Goal: Task Accomplishment & Management: Use online tool/utility

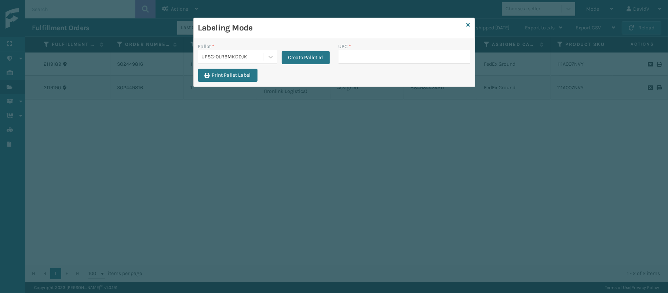
click at [474, 56] on div "UPC *" at bounding box center [404, 56] width 141 height 26
click at [404, 19] on div "Labeling Mode" at bounding box center [334, 28] width 281 height 20
click at [344, 60] on input "UPC *" at bounding box center [405, 56] width 132 height 13
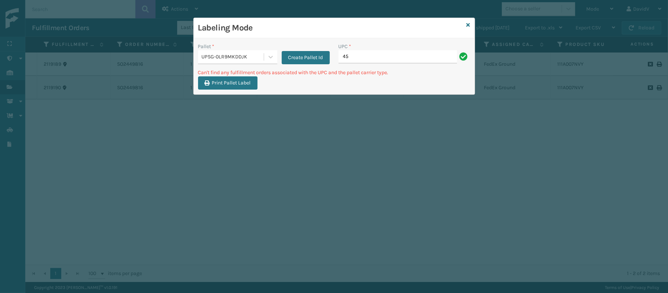
type input "4"
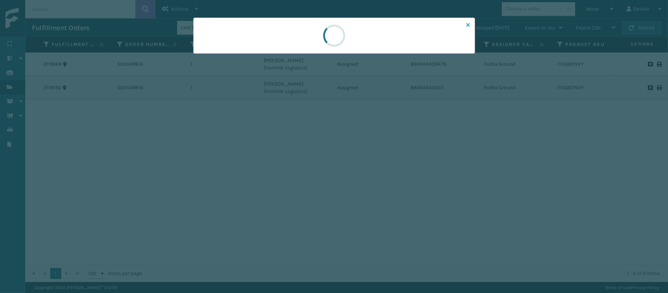
click at [468, 24] on icon at bounding box center [469, 24] width 4 height 5
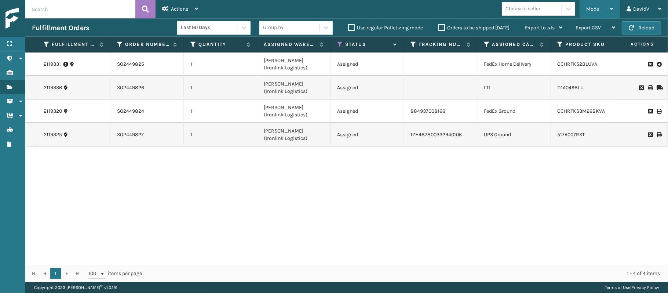
click at [598, 6] on span "Mode" at bounding box center [592, 9] width 13 height 6
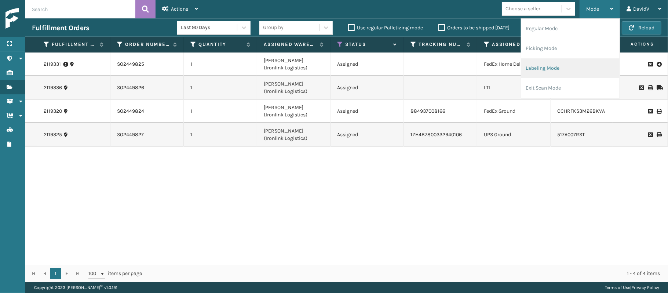
click at [529, 63] on li "Labeling Mode" at bounding box center [570, 68] width 98 height 20
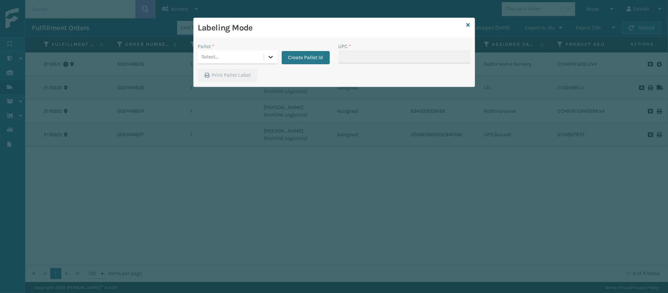
click at [269, 59] on icon at bounding box center [270, 56] width 7 height 7
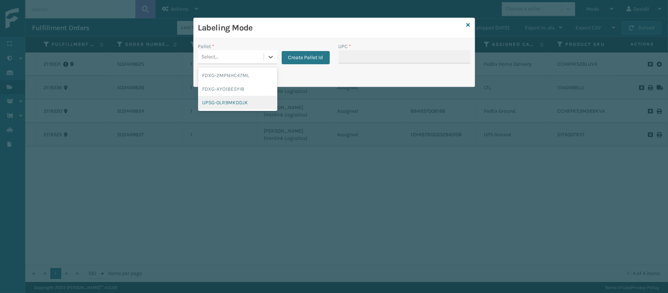
click at [219, 102] on div "UPSG-0LR9MKDDJK" at bounding box center [237, 103] width 79 height 14
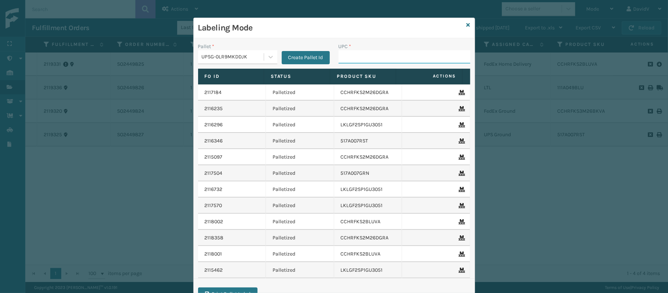
click at [354, 57] on input "UPC *" at bounding box center [405, 56] width 132 height 13
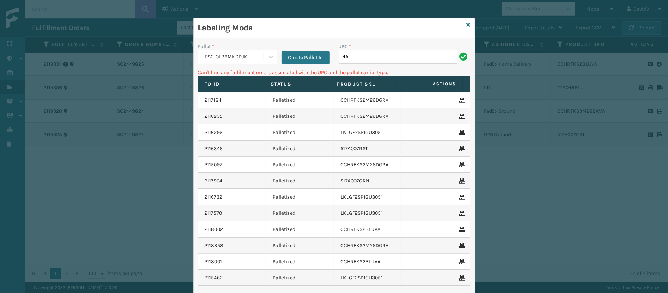
type input "4"
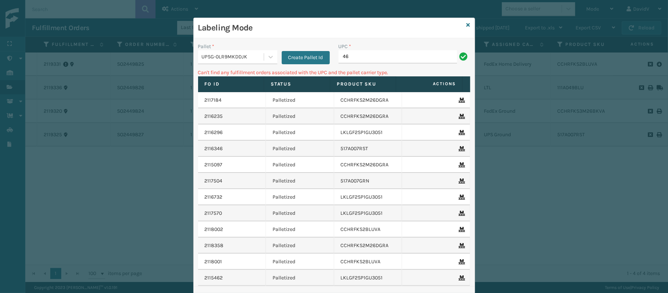
type input "4"
type input "CCHRFKS2M26BRRA"
type input "4"
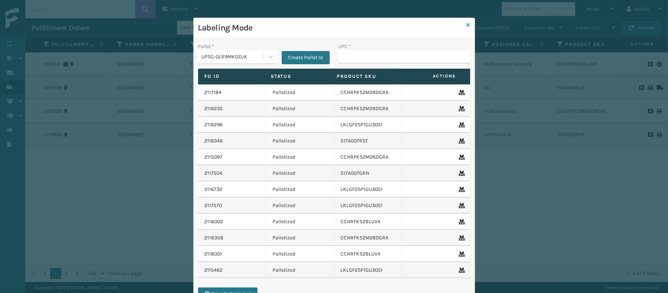
click at [467, 26] on icon at bounding box center [469, 24] width 4 height 5
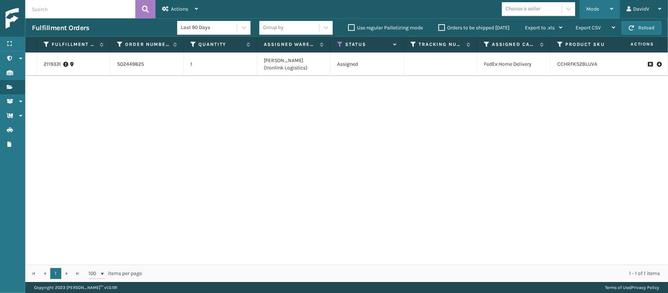
click at [605, 9] on div "Mode" at bounding box center [599, 9] width 27 height 18
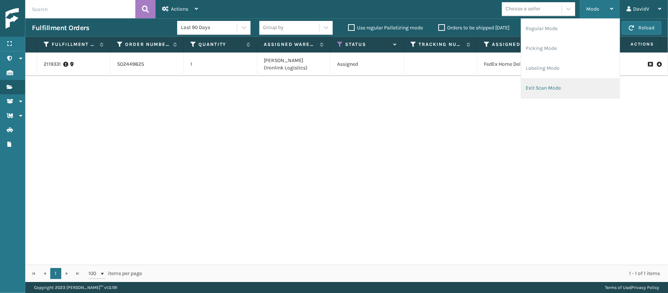
click at [534, 84] on li "Exit Scan Mode" at bounding box center [570, 88] width 98 height 20
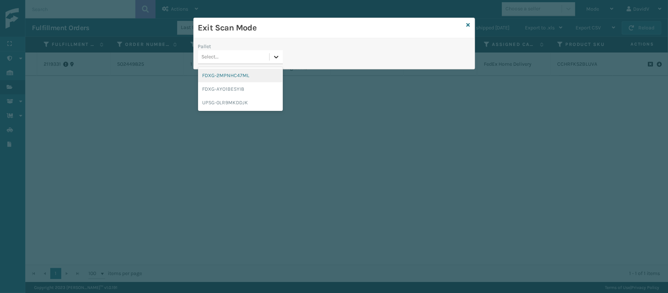
click at [272, 63] on div at bounding box center [276, 56] width 13 height 13
click at [241, 99] on div "UPSG-0LR9MKDDJK" at bounding box center [240, 103] width 85 height 14
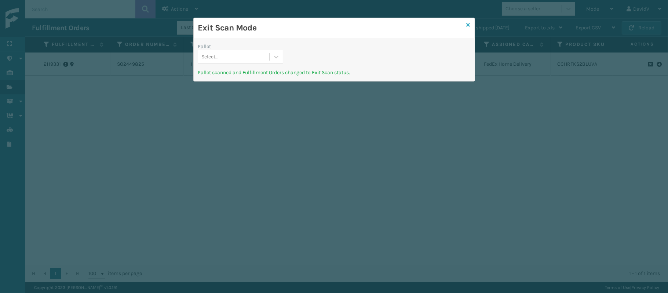
click at [470, 24] on icon at bounding box center [469, 24] width 4 height 5
